Goal: Task Accomplishment & Management: Manage account settings

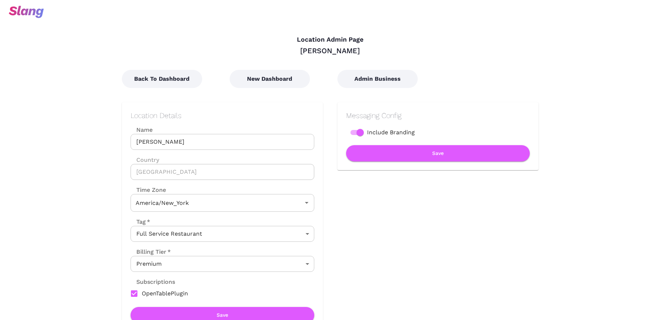
type input "Eastern Time"
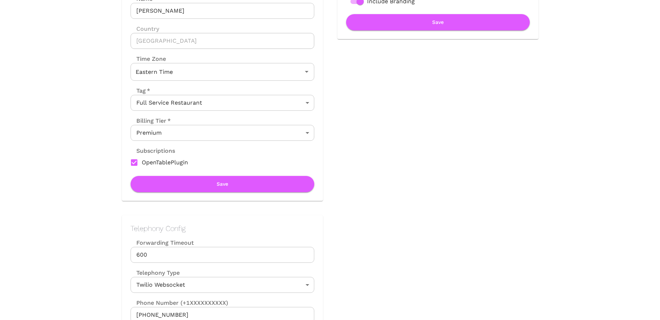
scroll to position [175, 0]
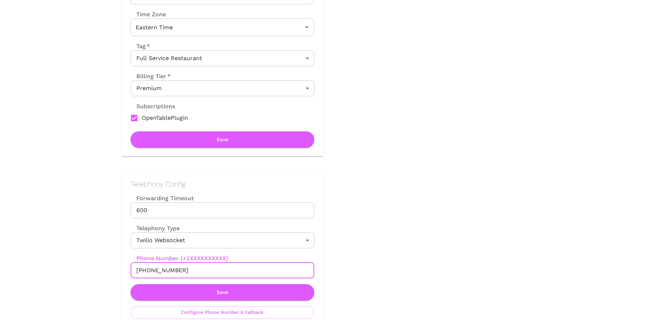
drag, startPoint x: 184, startPoint y: 271, endPoint x: 144, endPoint y: 269, distance: 39.8
click at [144, 269] on input "[PHONE_NUMBER]" at bounding box center [223, 270] width 184 height 16
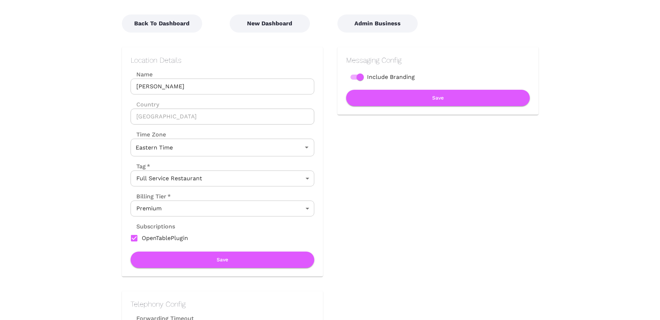
scroll to position [0, 0]
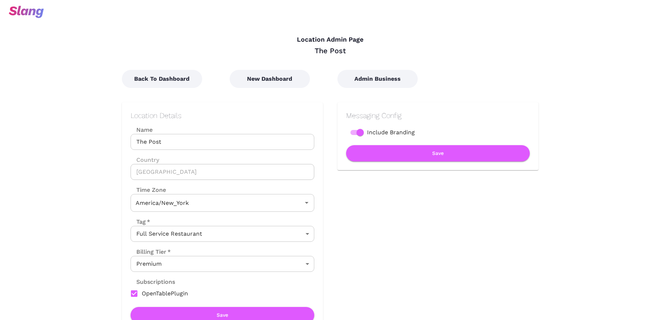
type input "Eastern Time"
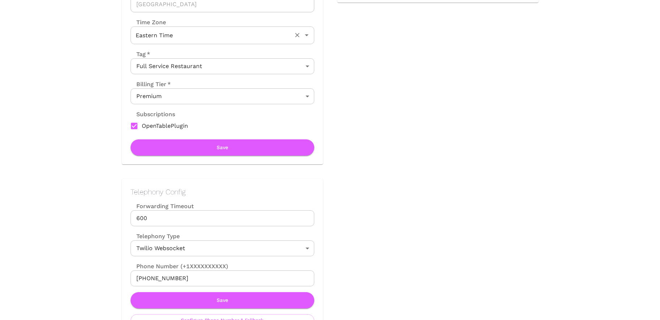
scroll to position [251, 0]
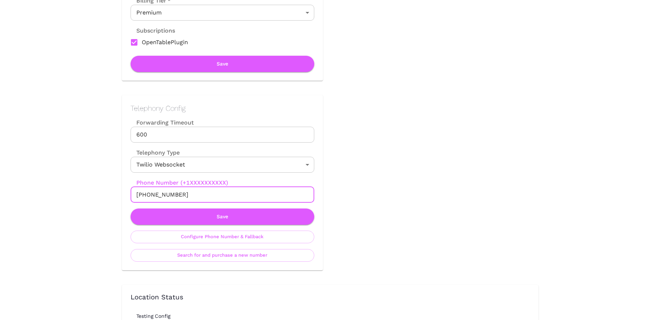
drag, startPoint x: 144, startPoint y: 195, endPoint x: 199, endPoint y: 194, distance: 55.0
click at [199, 194] on input "[PHONE_NUMBER]" at bounding box center [223, 195] width 184 height 16
